Goal: Task Accomplishment & Management: Use online tool/utility

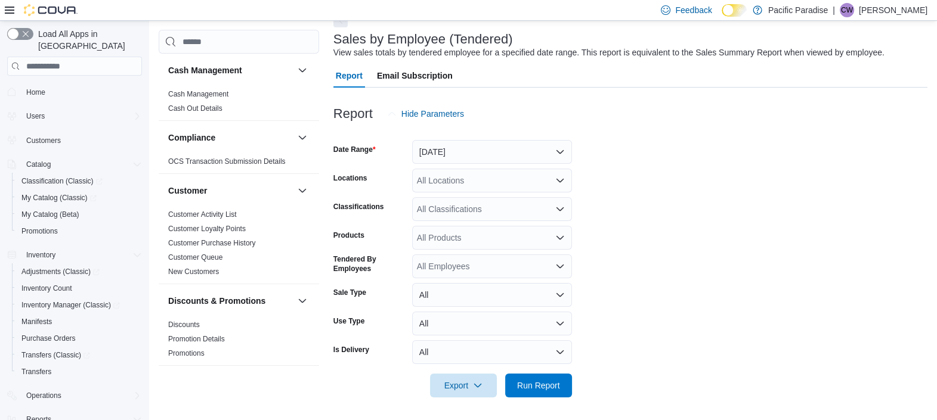
scroll to position [66, 0]
click at [533, 389] on span "Run Report" at bounding box center [538, 385] width 43 height 12
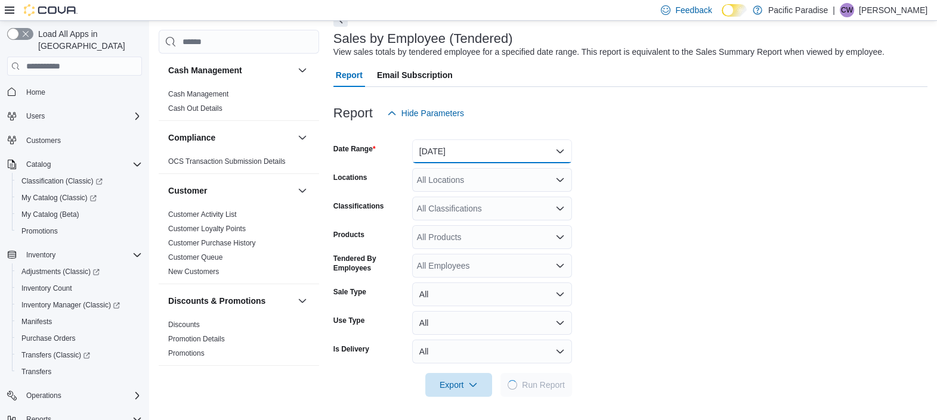
click at [547, 158] on button "[DATE]" at bounding box center [492, 152] width 160 height 24
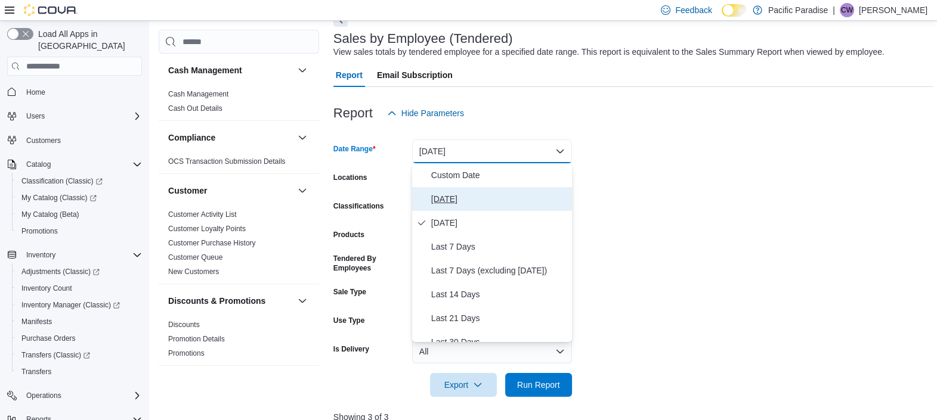
click at [507, 197] on span "[DATE]" at bounding box center [499, 199] width 136 height 14
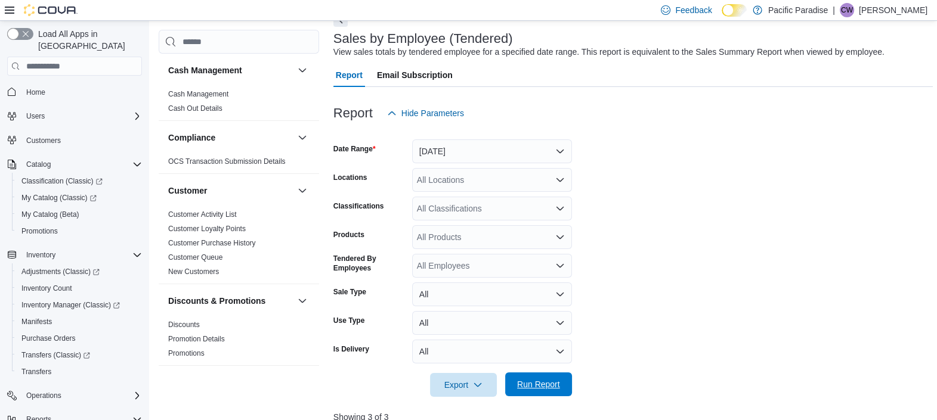
click at [540, 386] on span "Run Report" at bounding box center [538, 385] width 43 height 12
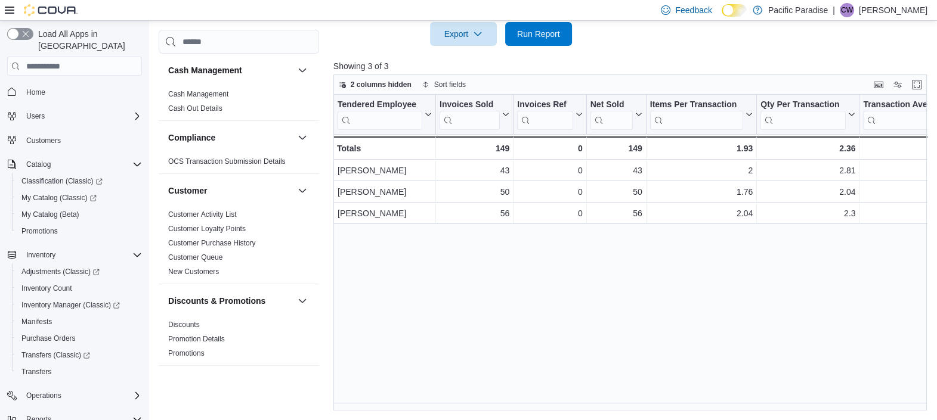
scroll to position [0, 1118]
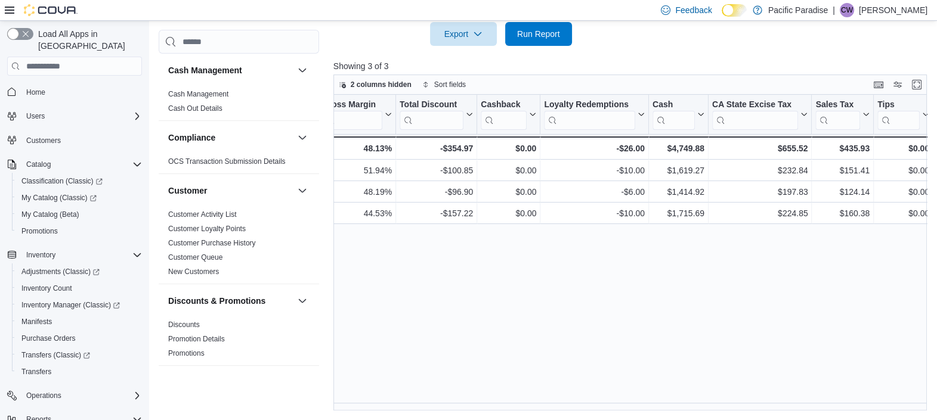
click at [853, 13] on span "CW" at bounding box center [847, 10] width 12 height 14
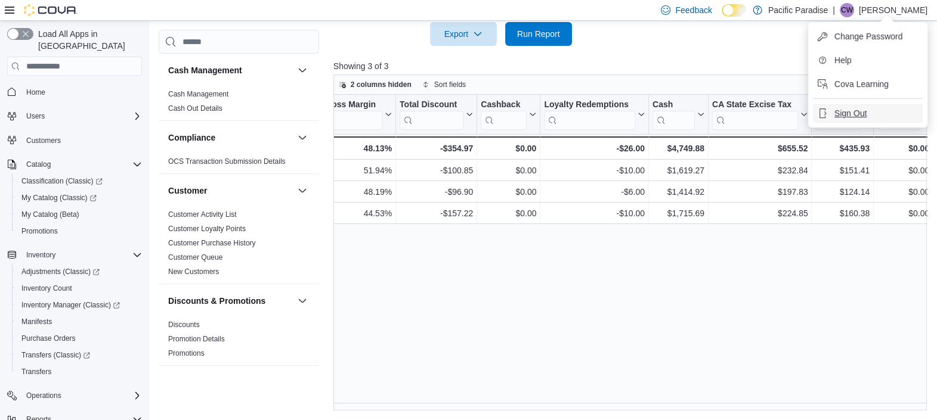
click at [867, 109] on button "Sign Out" at bounding box center [868, 113] width 110 height 19
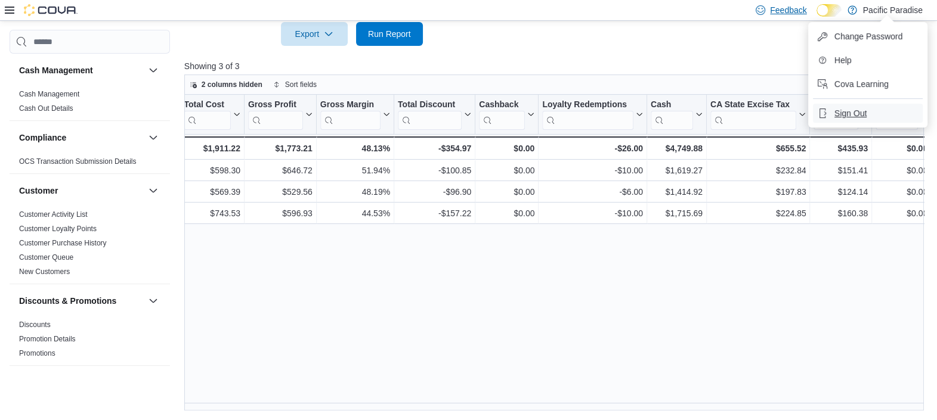
scroll to position [0, 971]
